Goal: Task Accomplishment & Management: Complete application form

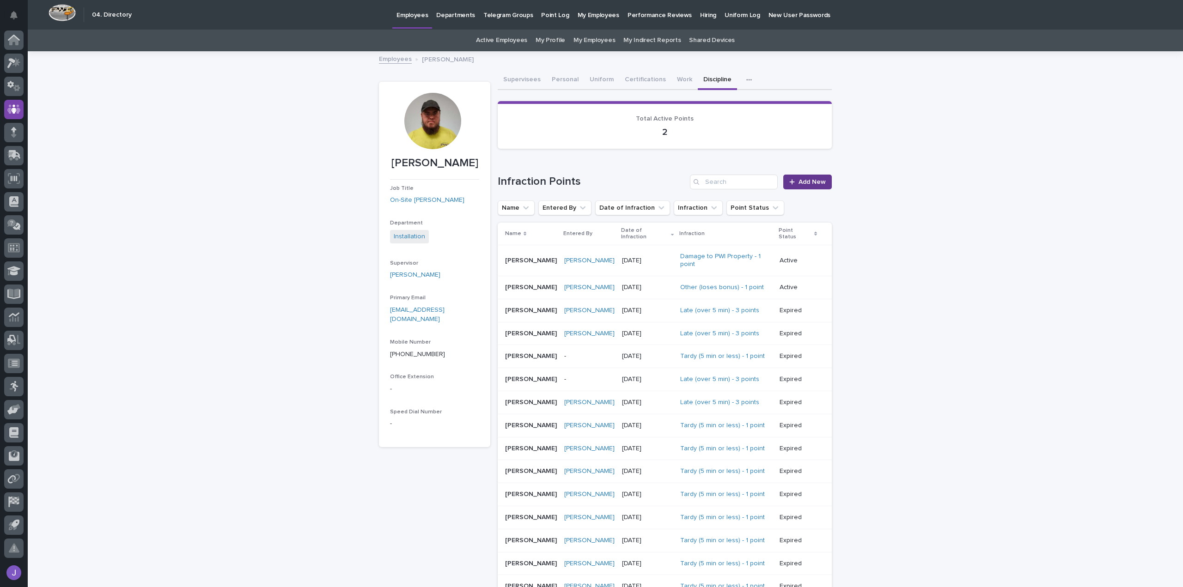
click at [795, 183] on div at bounding box center [793, 182] width 9 height 6
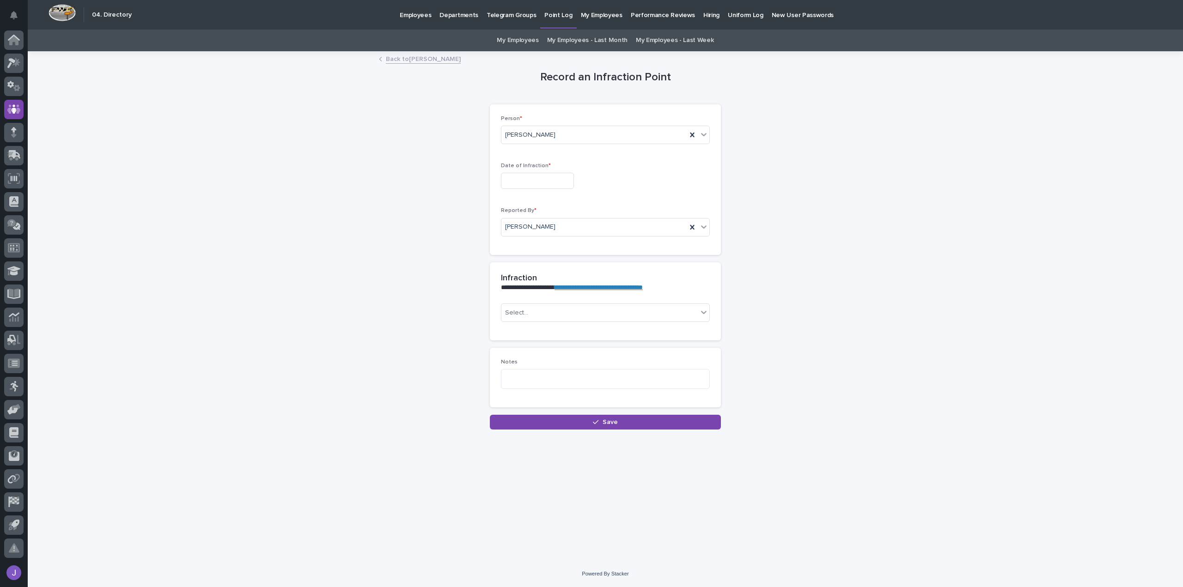
click at [545, 181] on input "text" at bounding box center [537, 181] width 73 height 16
click at [520, 122] on div "19" at bounding box center [519, 120] width 12 height 12
type input "**********"
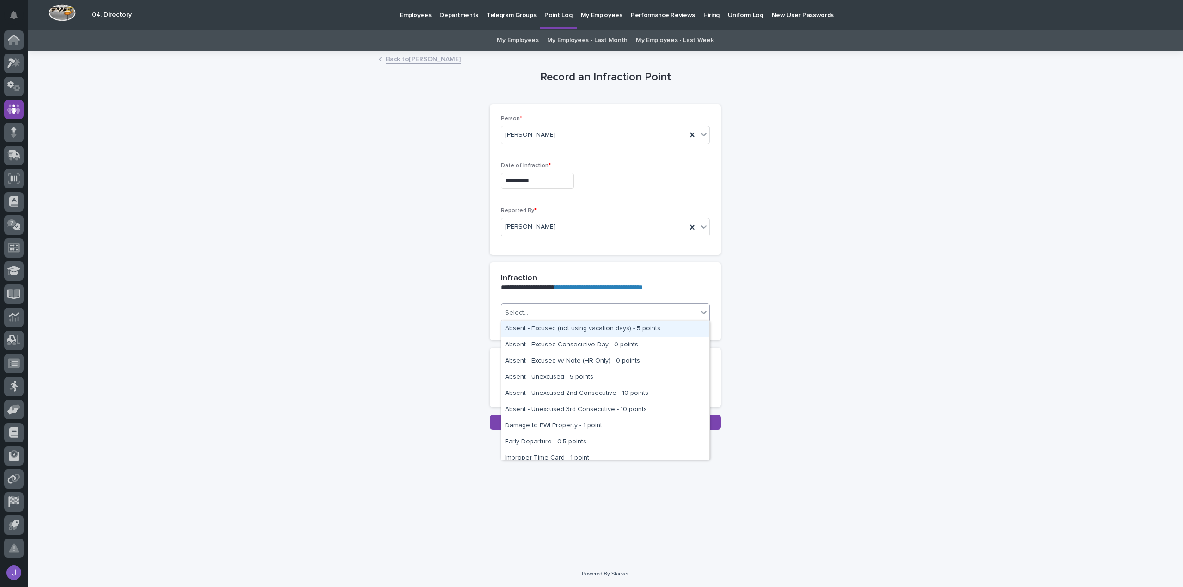
click at [536, 311] on div "Select..." at bounding box center [599, 312] width 196 height 15
click at [538, 338] on div "Late (over 5 min) - 3 points" at bounding box center [605, 336] width 208 height 16
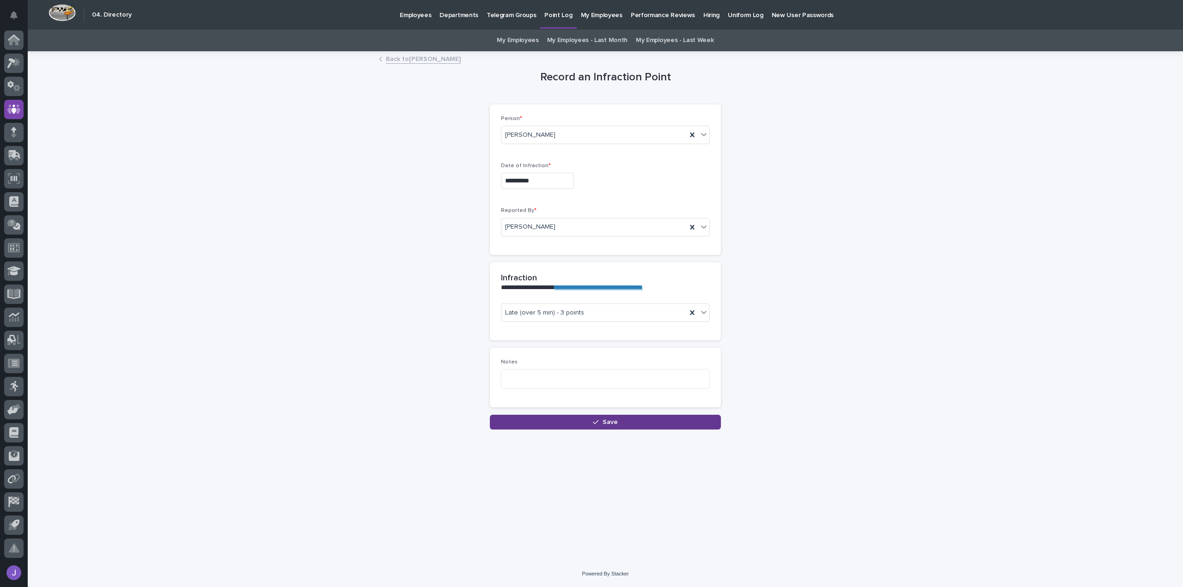
click at [602, 423] on button "Save" at bounding box center [605, 422] width 231 height 15
